Goal: Task Accomplishment & Management: Use online tool/utility

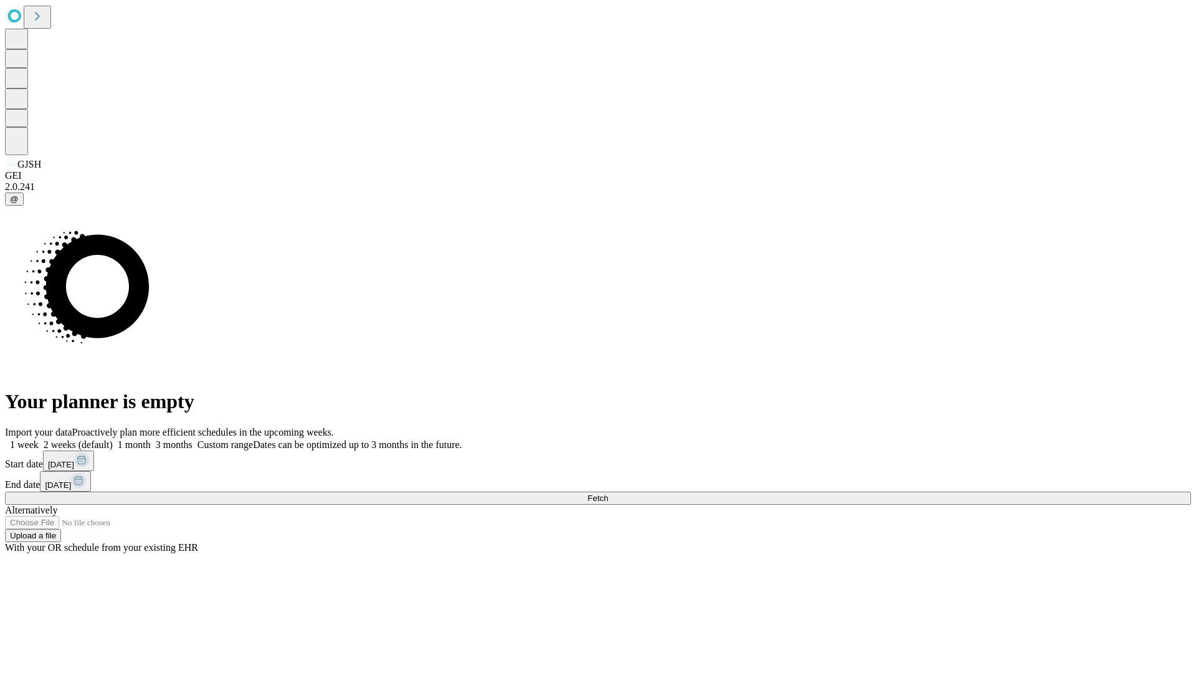
click at [608, 493] on span "Fetch" at bounding box center [597, 497] width 21 height 9
